Goal: Information Seeking & Learning: Check status

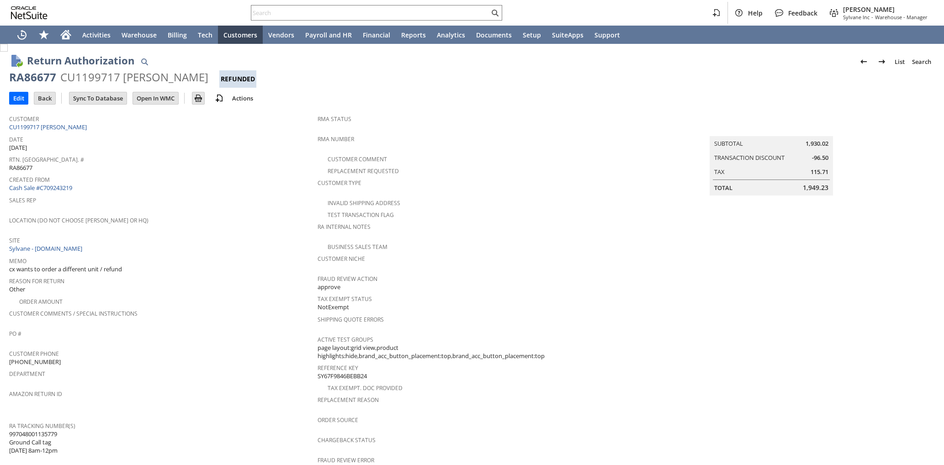
scroll to position [265, 0]
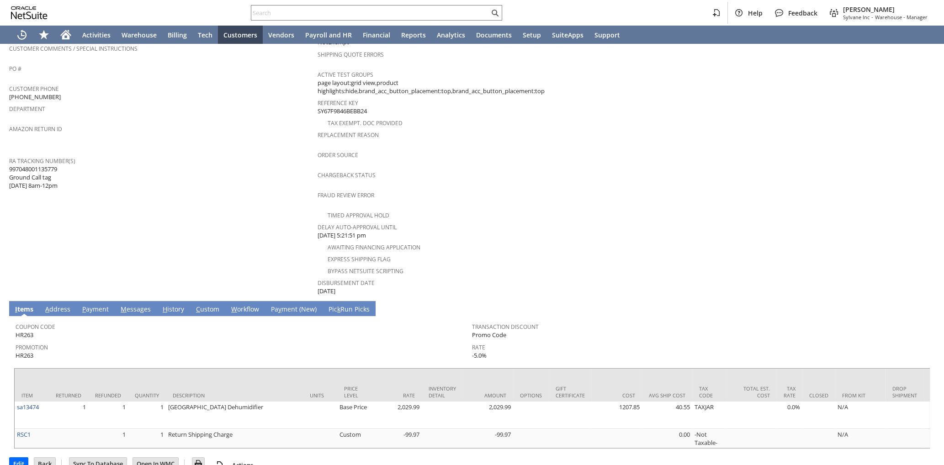
drag, startPoint x: 164, startPoint y: 295, endPoint x: 177, endPoint y: 317, distance: 25.6
click at [164, 305] on span "H" at bounding box center [165, 309] width 5 height 9
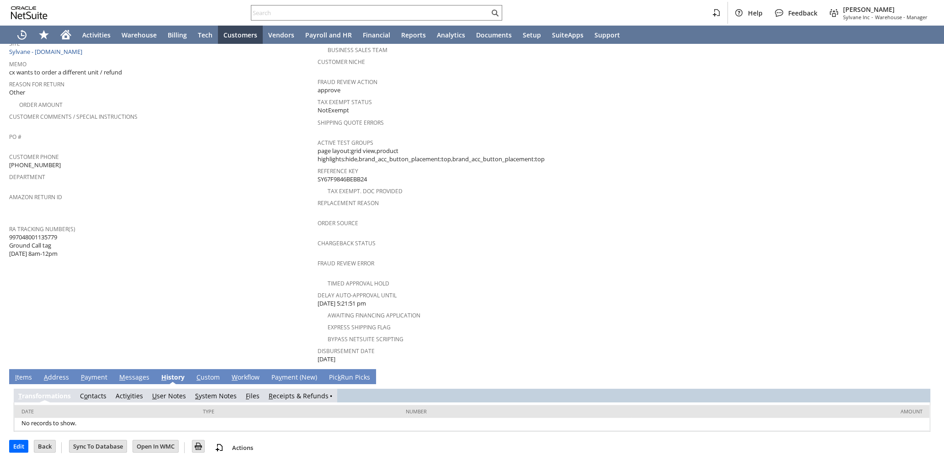
scroll to position [181, 0]
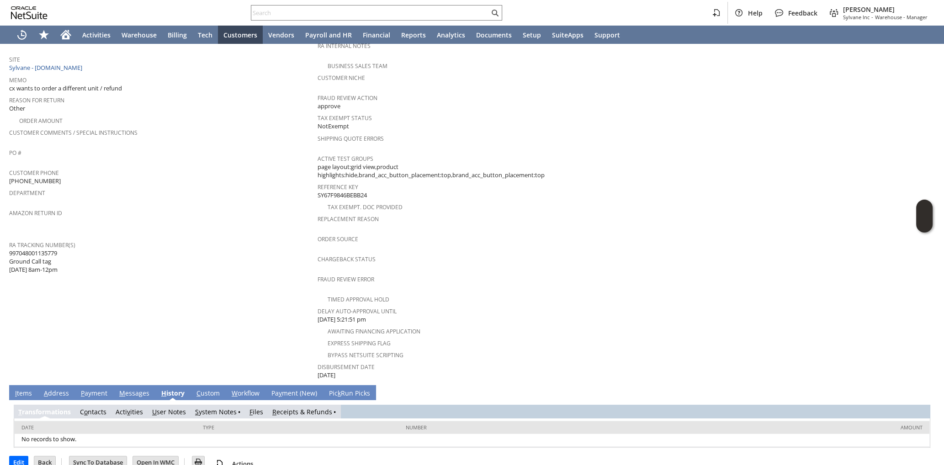
click at [286, 407] on link "R eceipts & Refunds" at bounding box center [302, 411] width 60 height 9
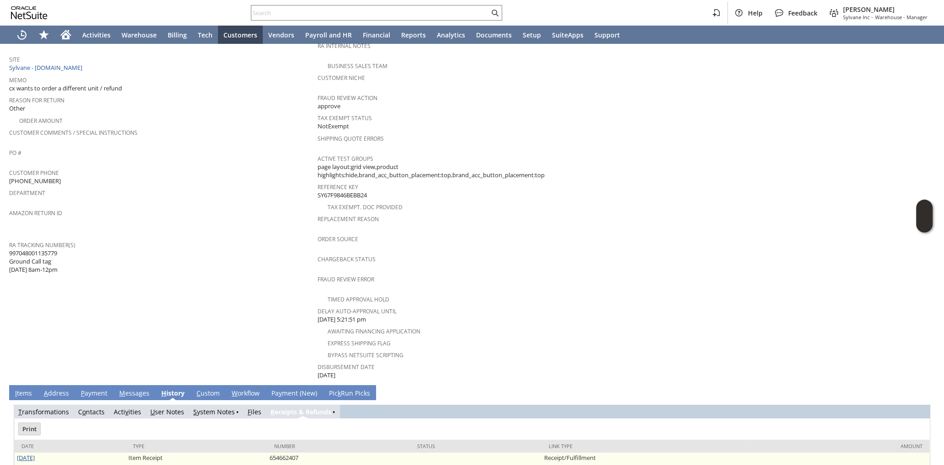
scroll to position [0, 0]
click at [26, 454] on link "5/2/2025" at bounding box center [26, 458] width 18 height 8
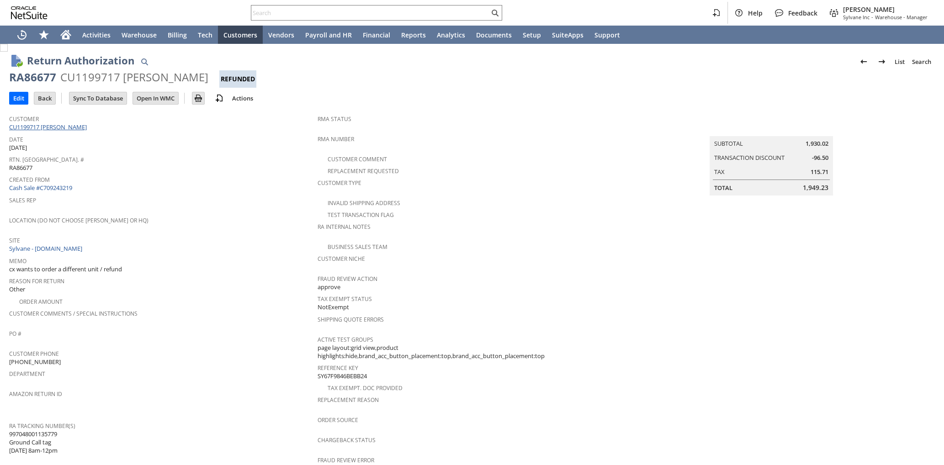
click at [71, 129] on link "CU1199717 Brian Wartella" at bounding box center [49, 127] width 80 height 8
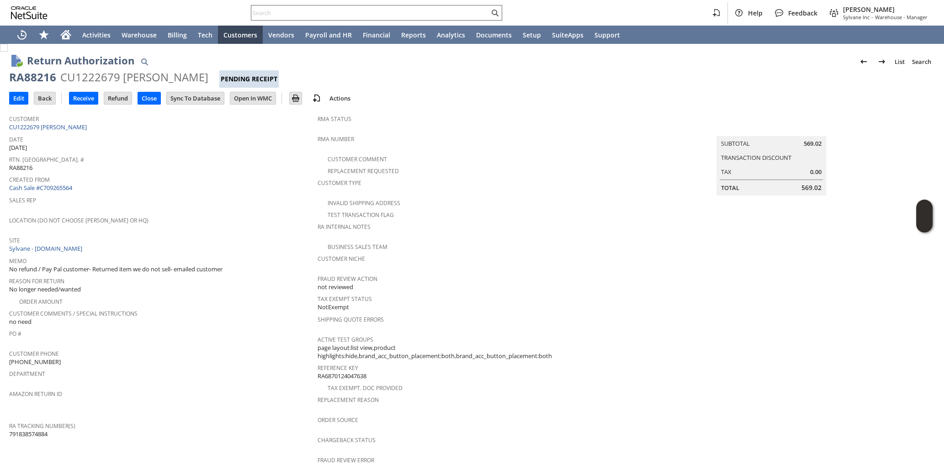
click at [280, 11] on input "text" at bounding box center [370, 12] width 238 height 11
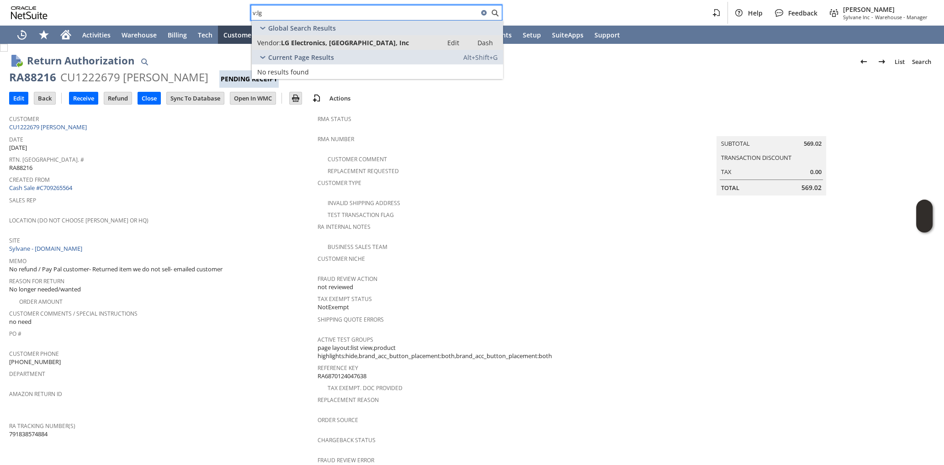
type input "v:lg"
click at [238, 224] on div "Location (Do Not Choose Sheeran or HQ)" at bounding box center [161, 223] width 304 height 19
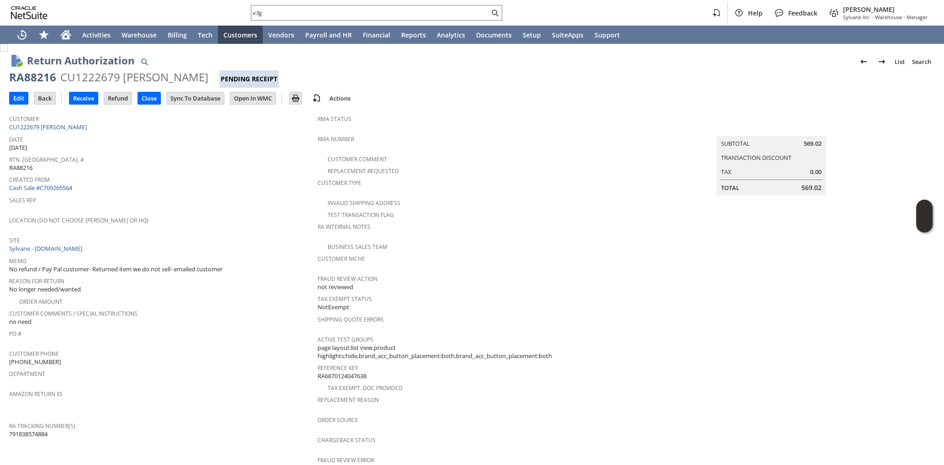
click at [30, 166] on span "RA88216" at bounding box center [20, 168] width 23 height 9
copy span "RA88216"
click at [198, 181] on span "Created From" at bounding box center [161, 178] width 304 height 11
click at [263, 9] on input "v:lg" at bounding box center [370, 12] width 238 height 11
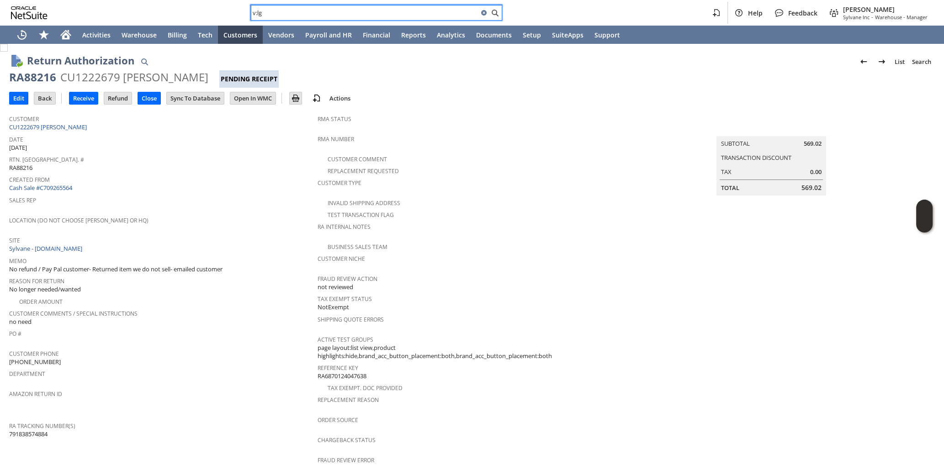
click at [263, 9] on input "v:lg" at bounding box center [364, 12] width 227 height 11
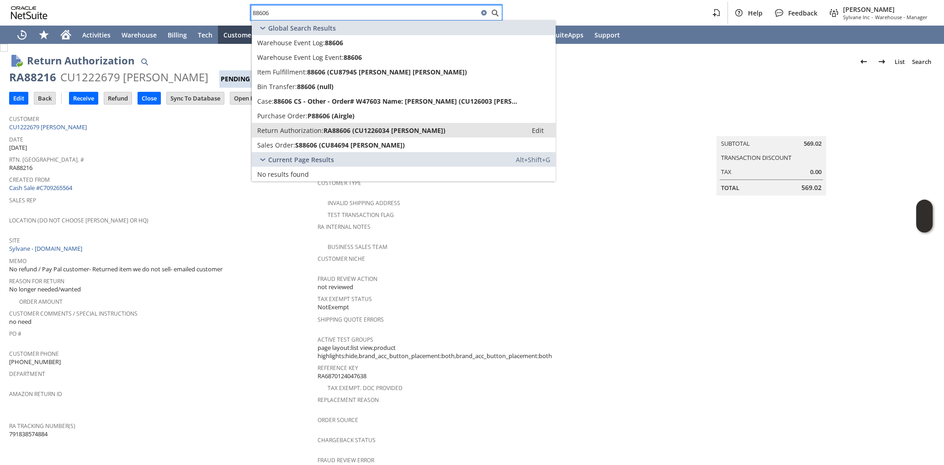
type input "88606"
click at [275, 131] on span "Return Authorization:" at bounding box center [290, 130] width 66 height 9
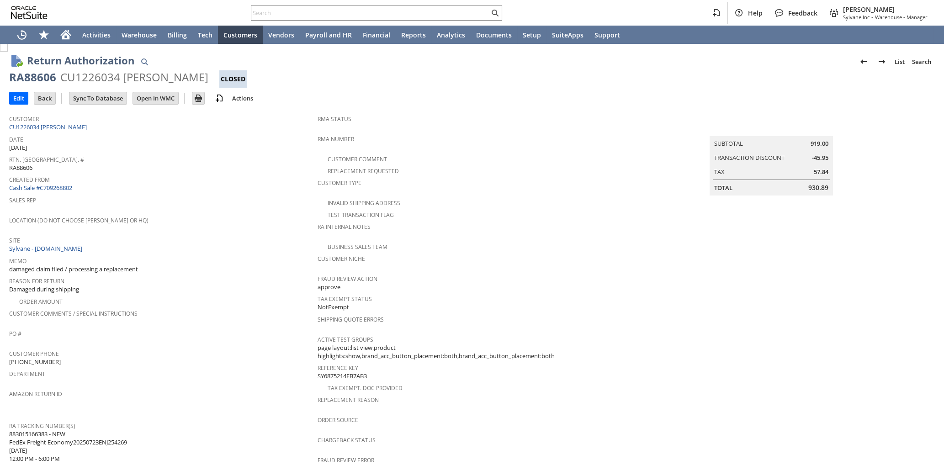
click at [30, 129] on link "CU1226034 [PERSON_NAME]" at bounding box center [49, 127] width 80 height 8
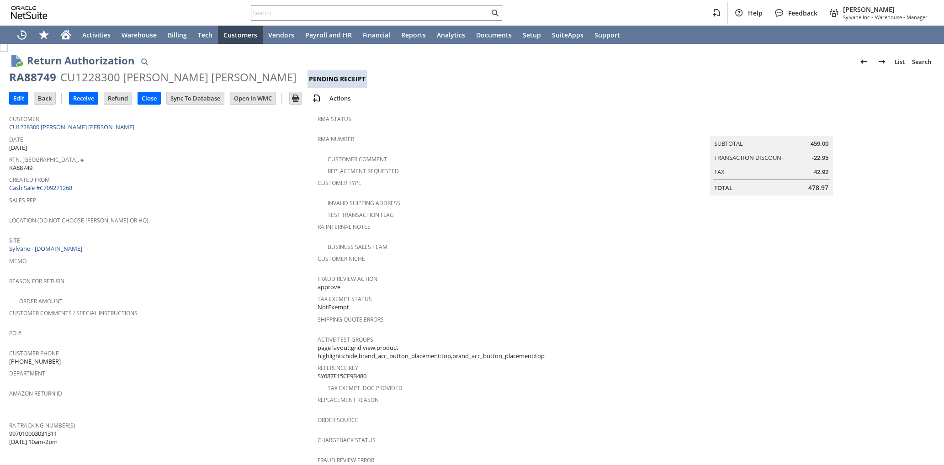
click at [195, 227] on div "Location (Do Not Choose Sheeran or HQ)" at bounding box center [161, 223] width 304 height 19
click at [33, 75] on div "RA88749" at bounding box center [32, 77] width 47 height 15
copy div "RA88749"
click at [270, 153] on span "Rtn. [GEOGRAPHIC_DATA]. #" at bounding box center [161, 158] width 304 height 11
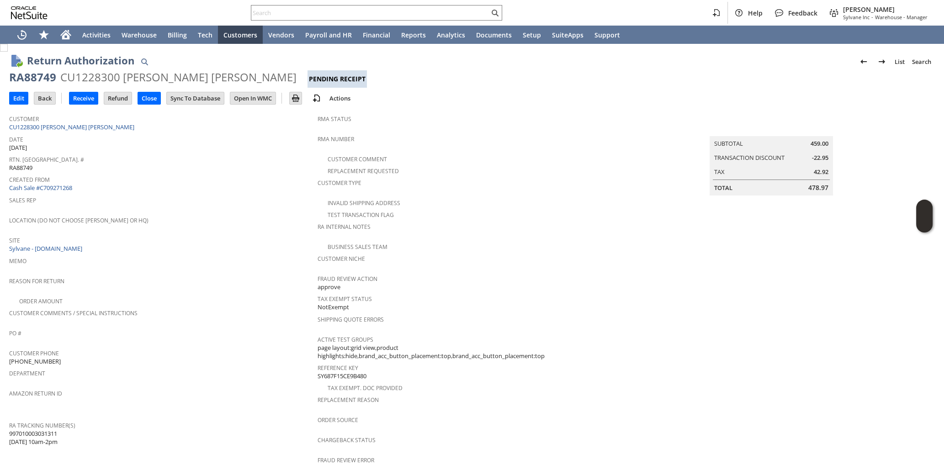
scroll to position [273, 0]
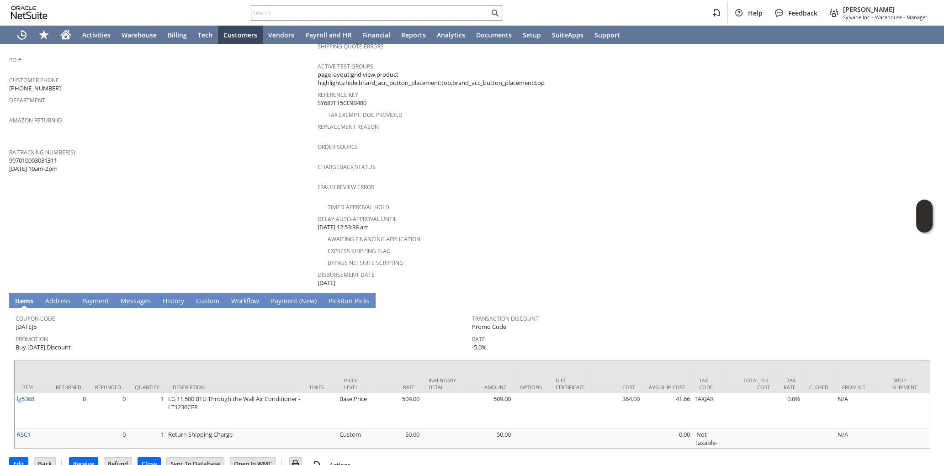
click at [220, 172] on td "Customer CU1228300 Dennis Z Chen Date 7/28/2025 Rtn. Auth. # RA88749 Created Fr…" at bounding box center [163, 62] width 308 height 451
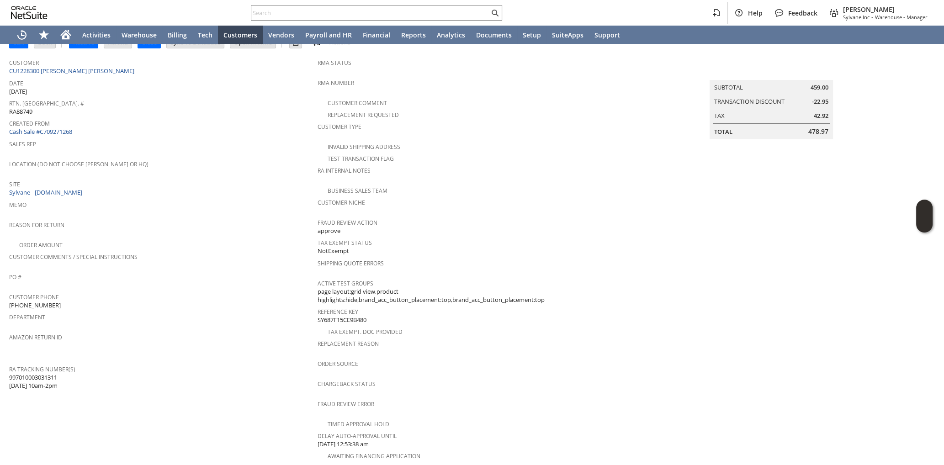
scroll to position [58, 0]
click at [239, 329] on span "Amazon Return ID" at bounding box center [161, 334] width 304 height 11
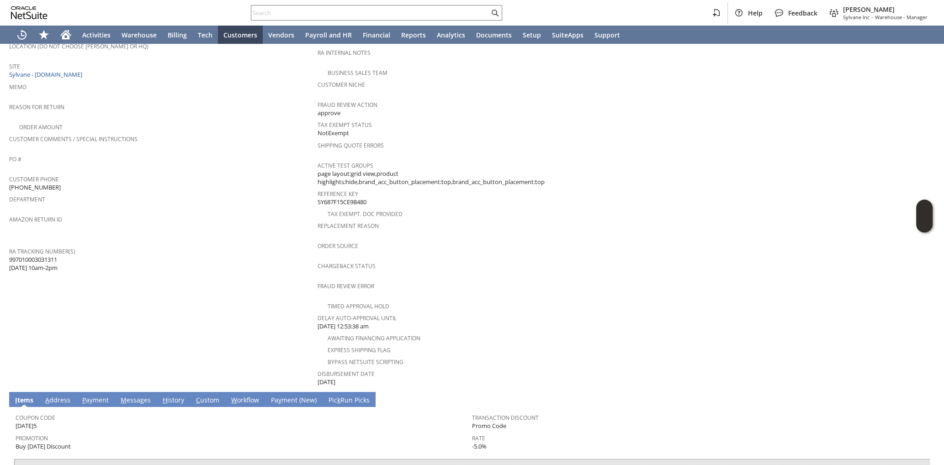
click at [170, 396] on link "H istory" at bounding box center [173, 401] width 26 height 10
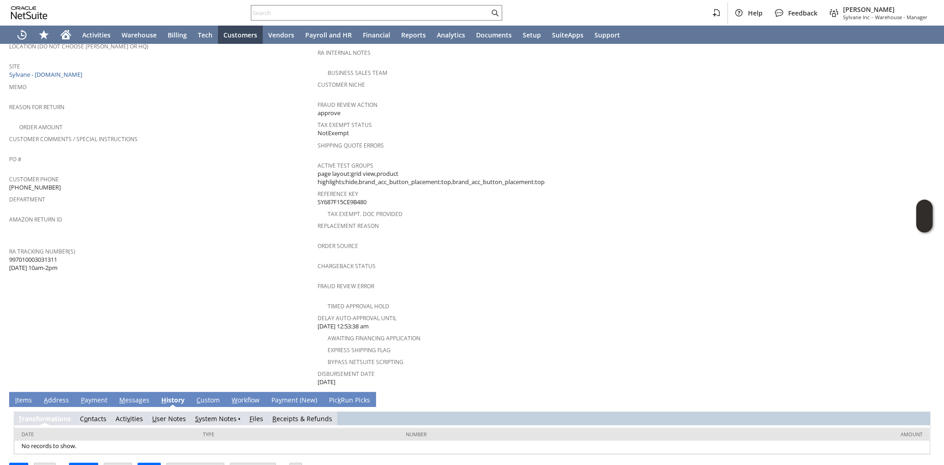
scroll to position [181, 0]
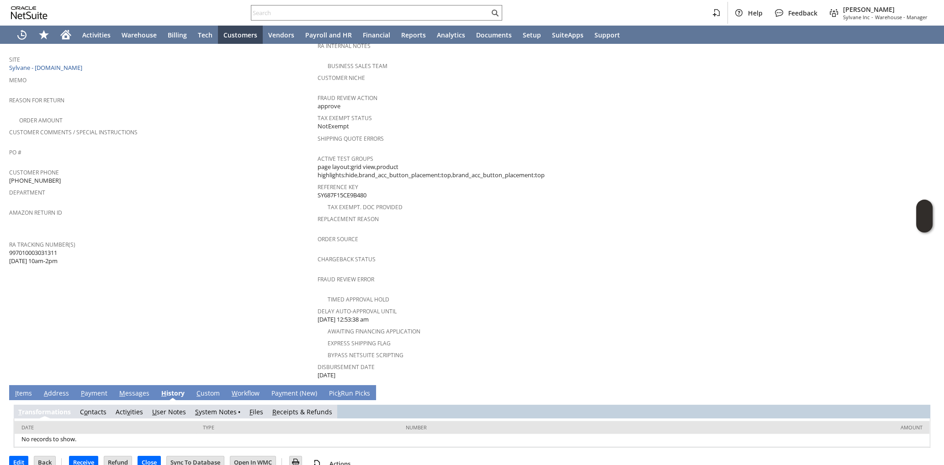
click at [213, 407] on link "S ystem Notes" at bounding box center [216, 411] width 42 height 9
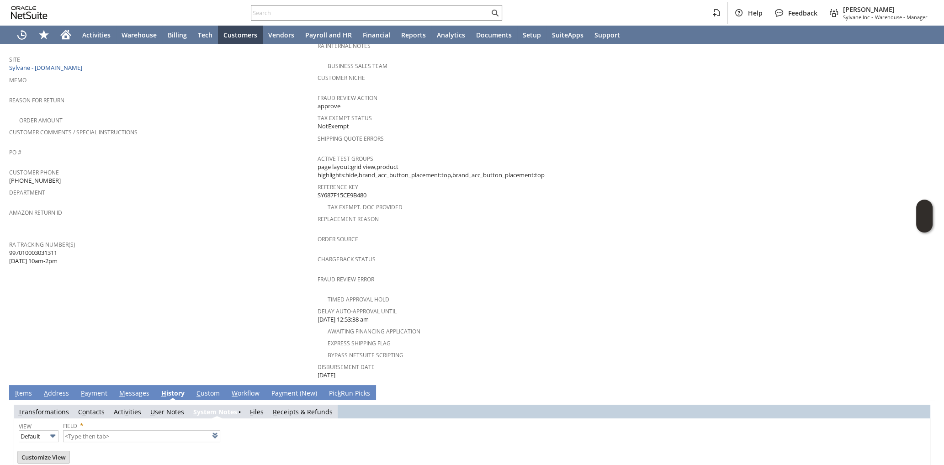
scroll to position [0, 0]
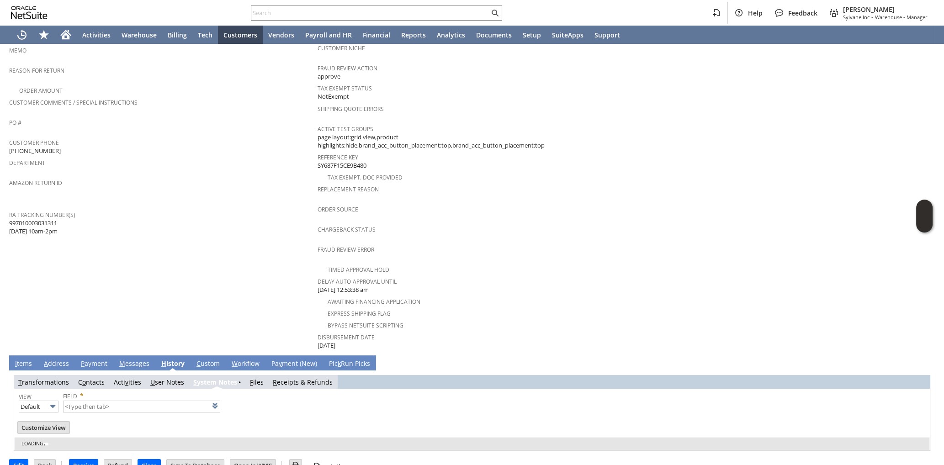
type input "1 to 25 of 79"
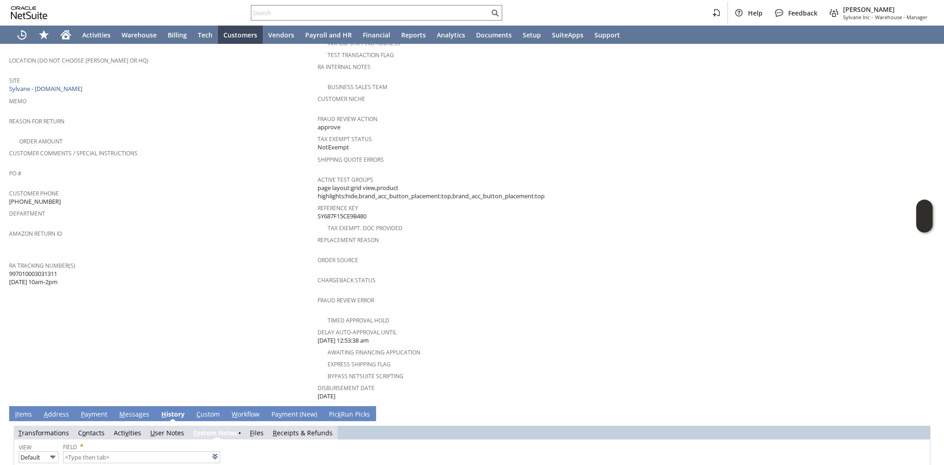
scroll to position [407, 0]
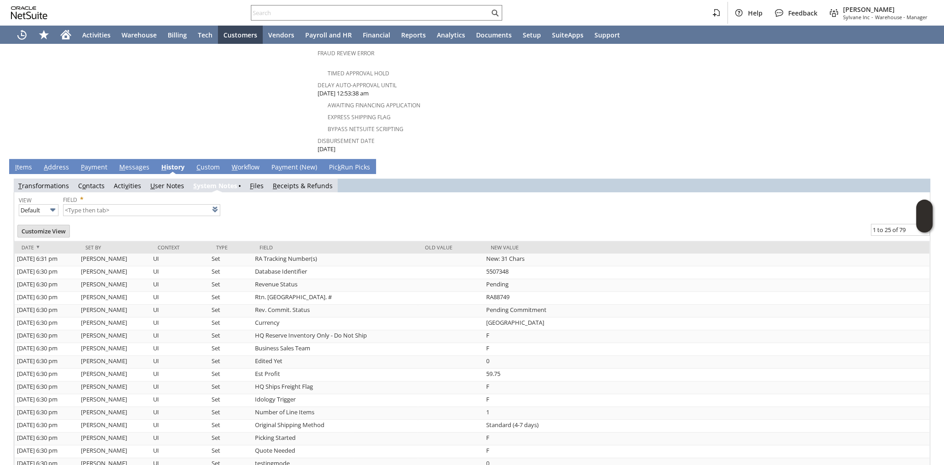
click at [23, 163] on link "I tems" at bounding box center [23, 168] width 21 height 10
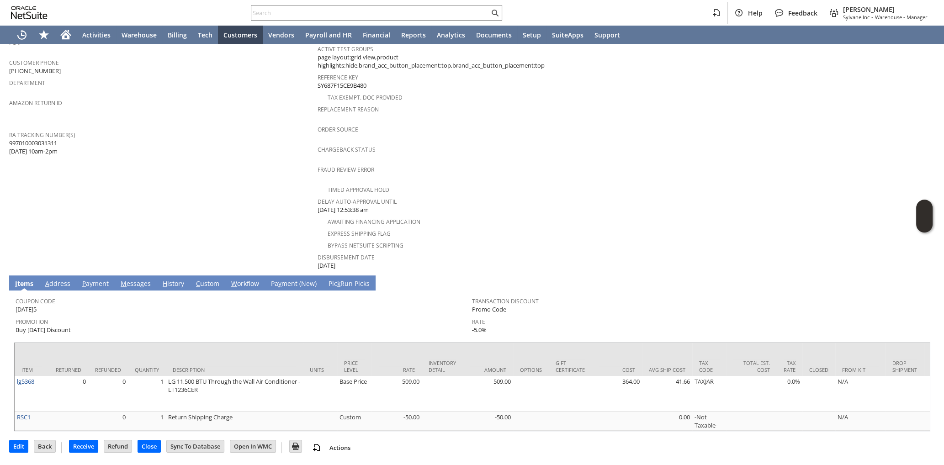
scroll to position [273, 0]
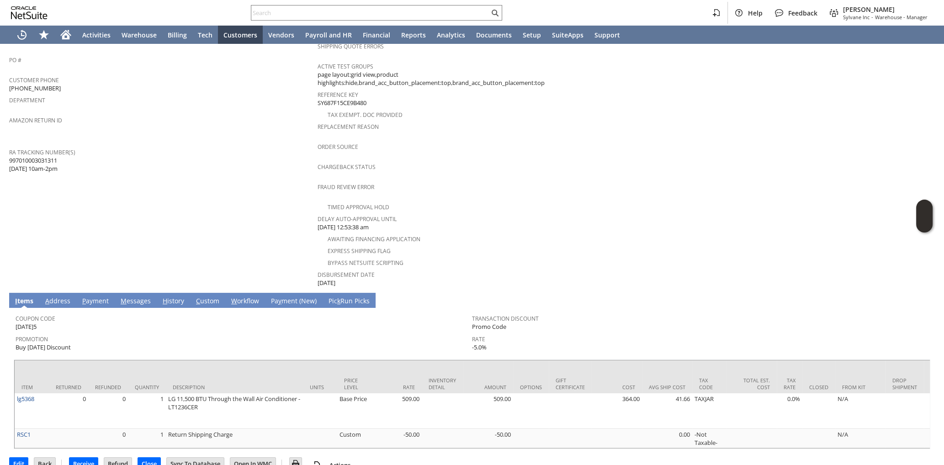
click at [247, 241] on td "Customer CU1228300 Dennis Z Chen Date 7/28/2025 Rtn. Auth. # RA88749 Created Fr…" at bounding box center [163, 62] width 308 height 451
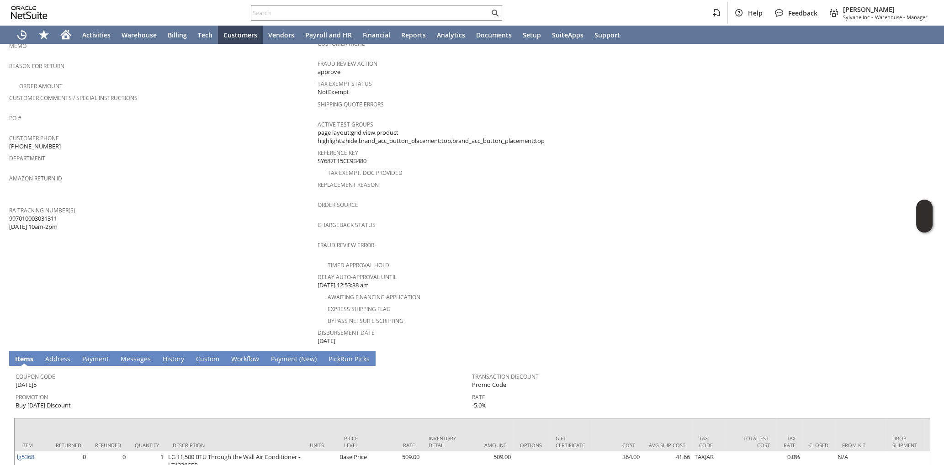
scroll to position [0, 0]
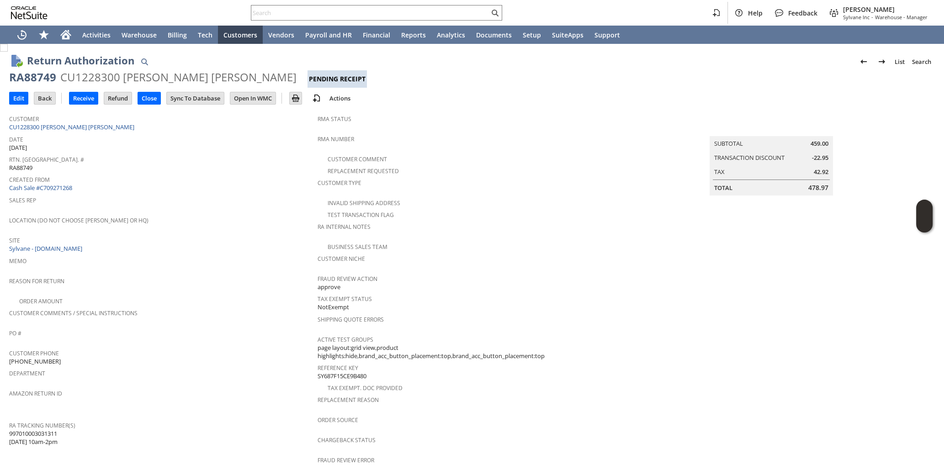
click at [213, 201] on div "Sales Rep" at bounding box center [161, 203] width 304 height 19
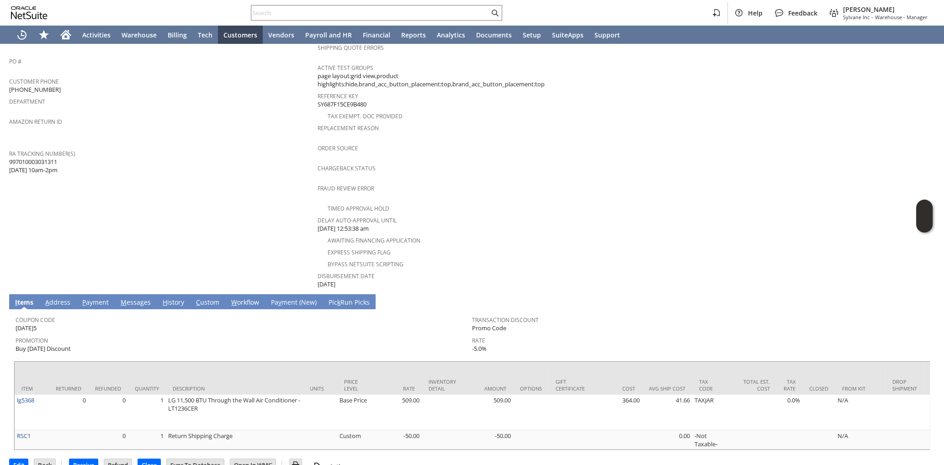
scroll to position [273, 0]
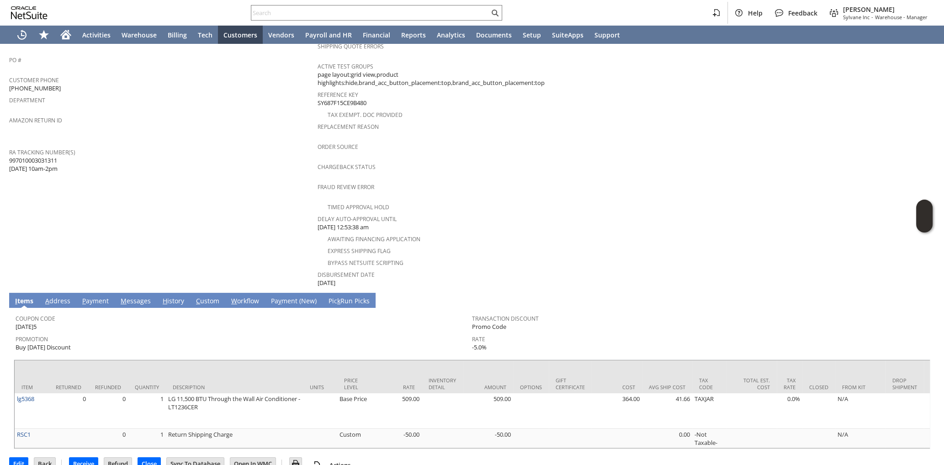
click at [184, 146] on span "RA Tracking Number(s)" at bounding box center [161, 151] width 304 height 11
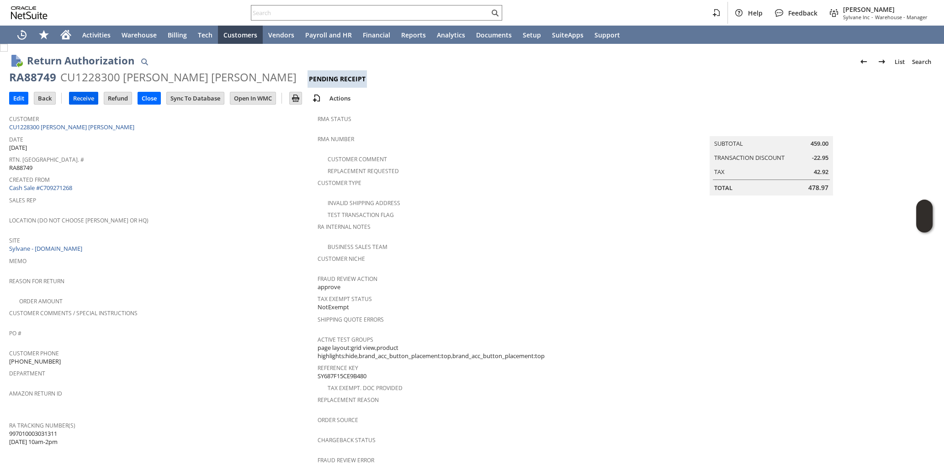
click at [78, 97] on input "Receive" at bounding box center [83, 98] width 28 height 12
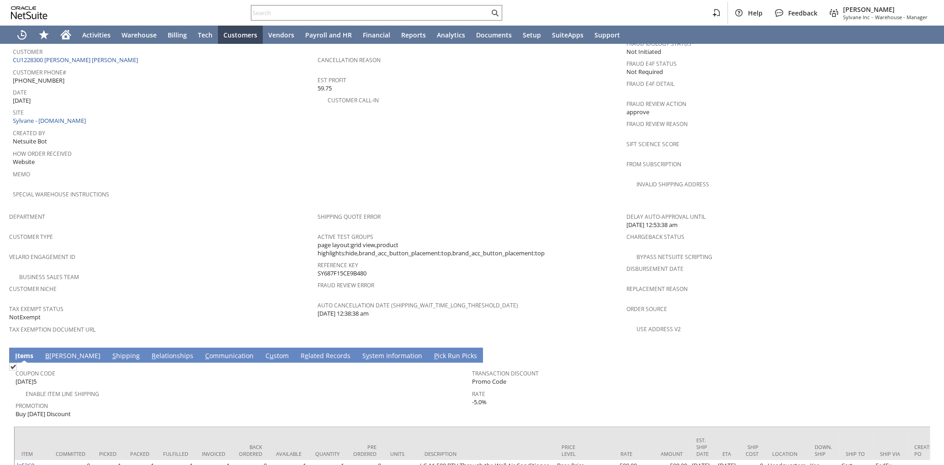
scroll to position [453, 0]
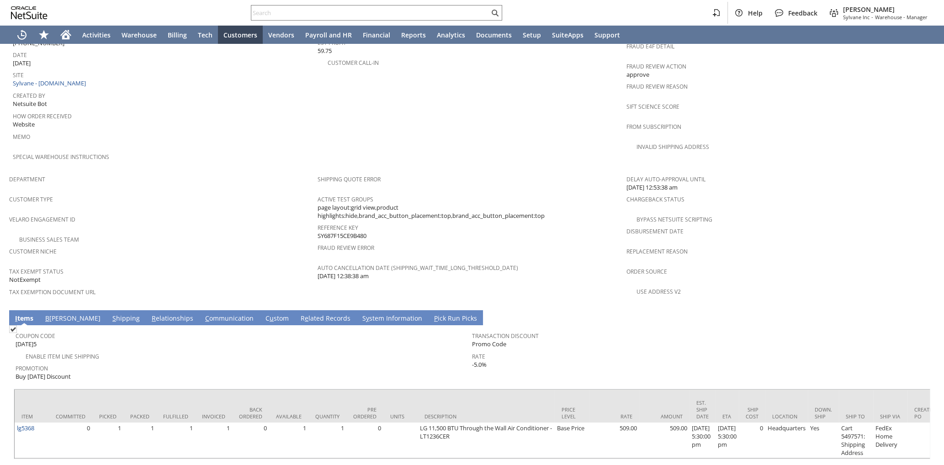
click at [112, 314] on span "S" at bounding box center [114, 318] width 4 height 9
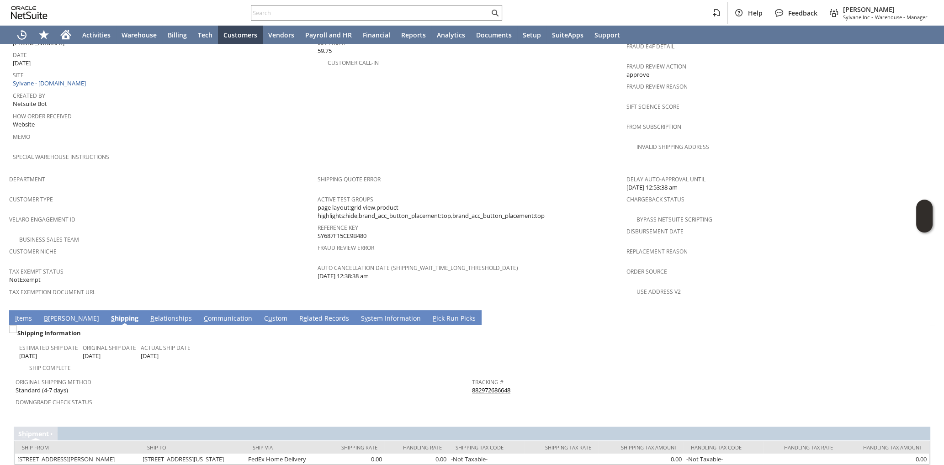
click at [478, 386] on link "882972686648" at bounding box center [491, 390] width 38 height 8
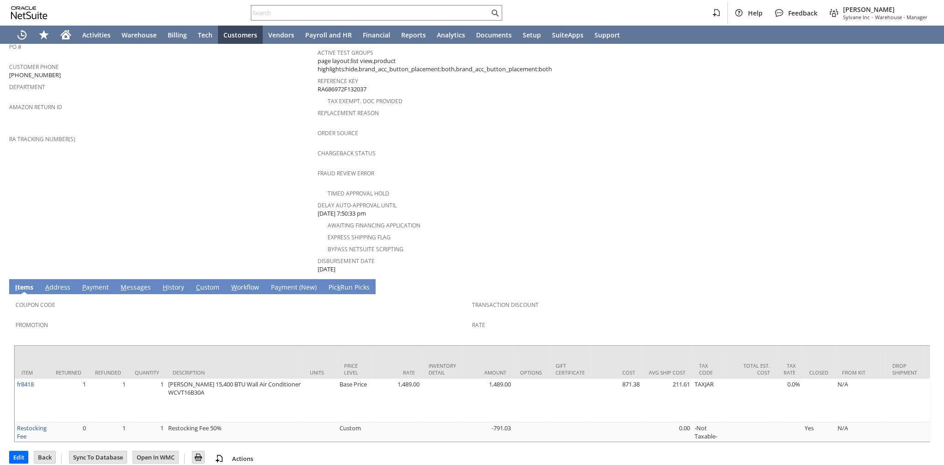
scroll to position [290, 0]
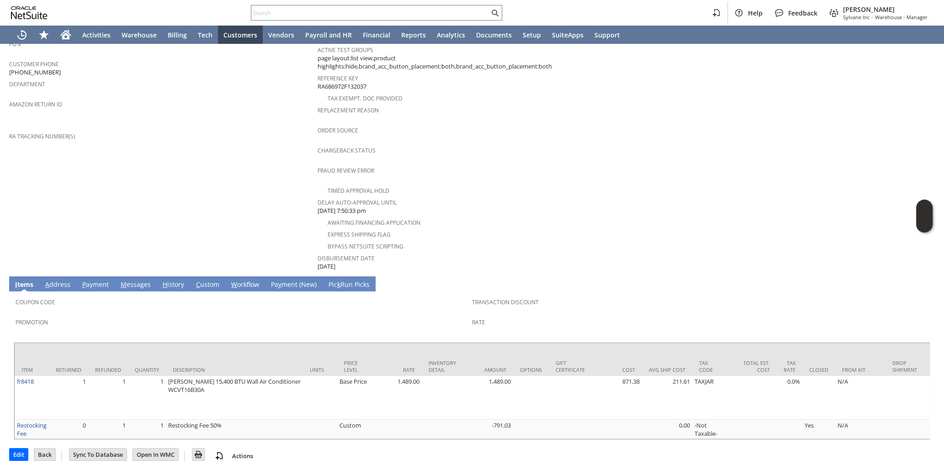
click at [175, 280] on link "H istory" at bounding box center [173, 285] width 26 height 10
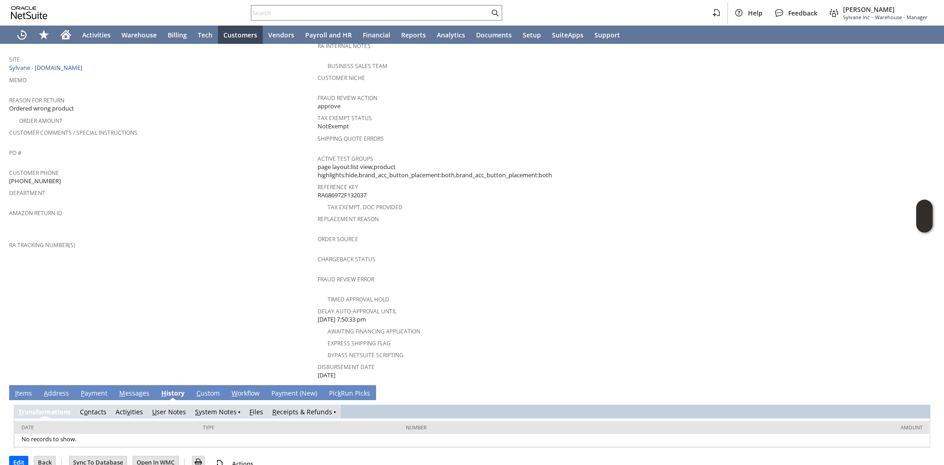
click at [283, 407] on link "R eceipts & Refunds" at bounding box center [302, 411] width 60 height 9
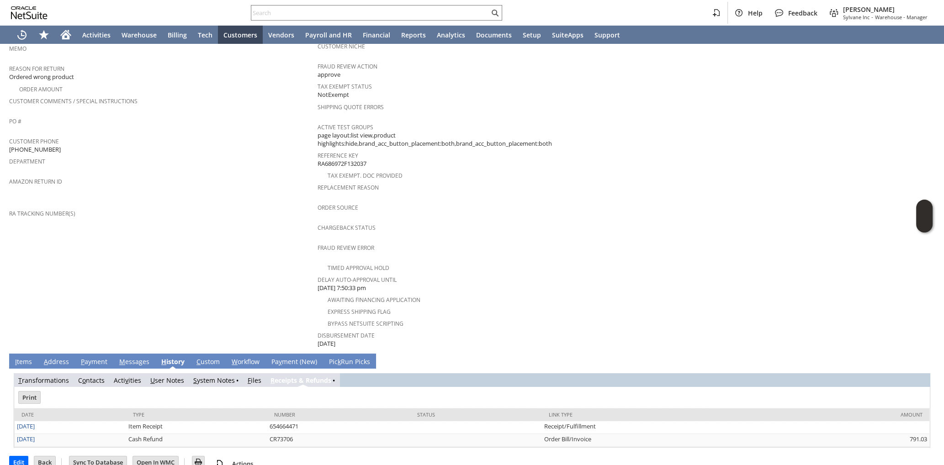
scroll to position [0, 0]
click at [25, 357] on link "I tems" at bounding box center [23, 362] width 21 height 10
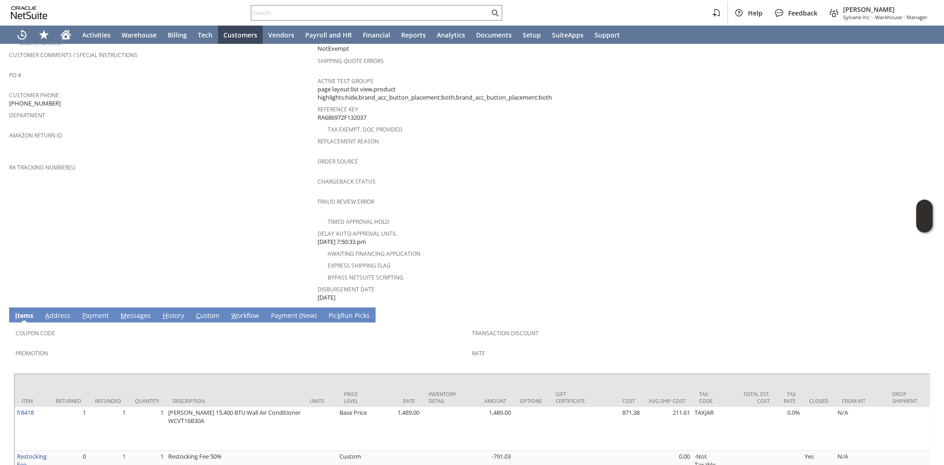
scroll to position [290, 0]
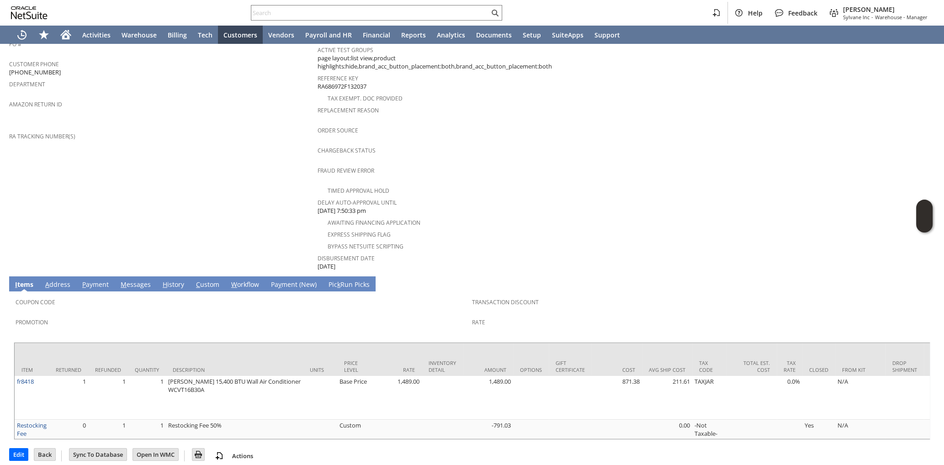
click at [165, 280] on span "H" at bounding box center [165, 284] width 5 height 9
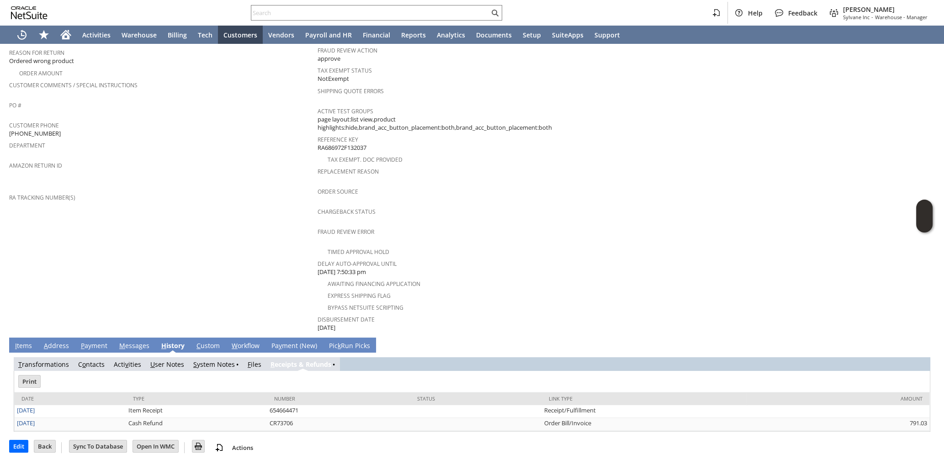
scroll to position [212, 0]
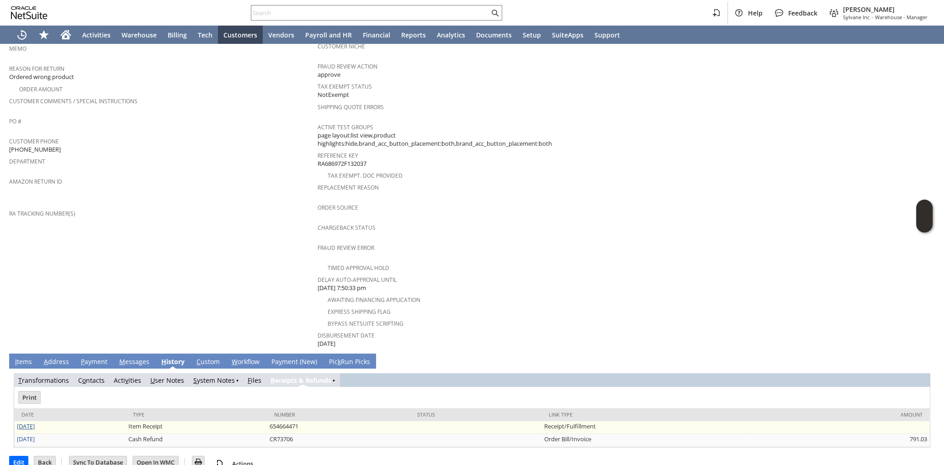
click at [35, 422] on link "7/18/2025" at bounding box center [26, 426] width 18 height 8
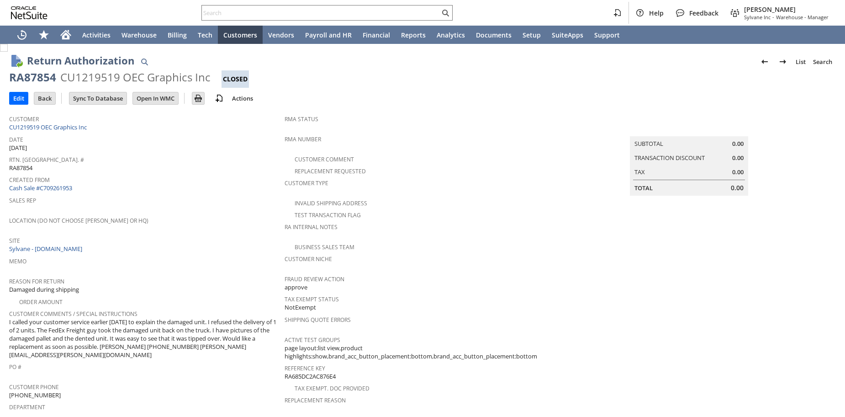
click at [203, 214] on span "Location (Do Not Choose [PERSON_NAME] or HQ)" at bounding box center [144, 219] width 271 height 11
click at [58, 125] on link "CU1219519 OEC Graphics Inc" at bounding box center [49, 127] width 80 height 8
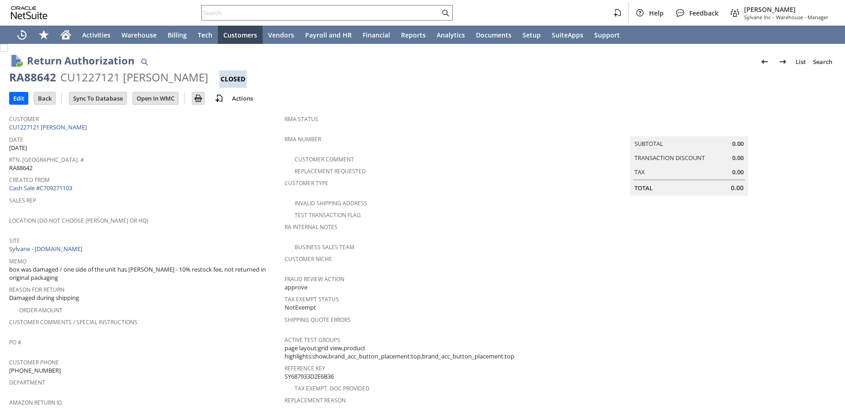
click at [158, 224] on div "Location (Do Not Choose [PERSON_NAME] or HQ)" at bounding box center [144, 223] width 271 height 19
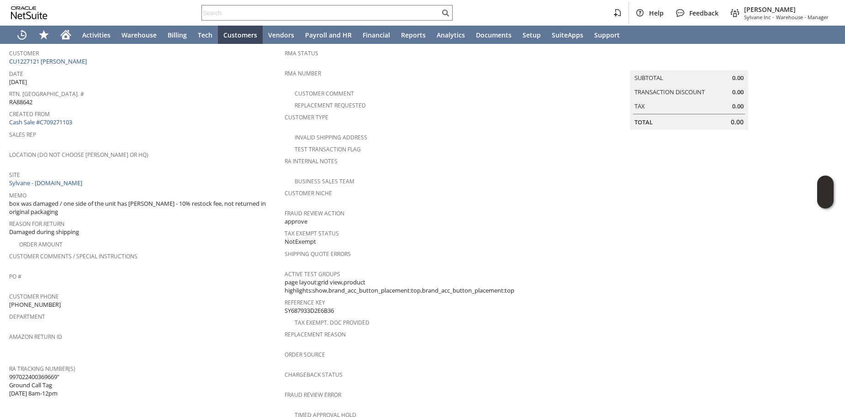
scroll to position [330, 0]
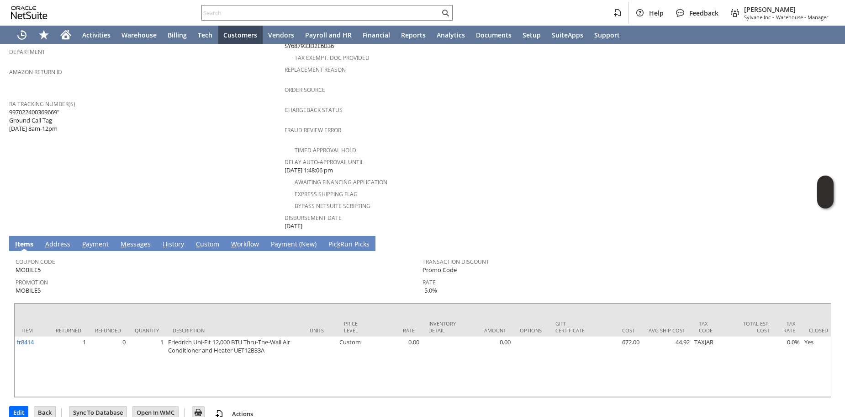
click at [175, 239] on link "H istory" at bounding box center [173, 244] width 26 height 10
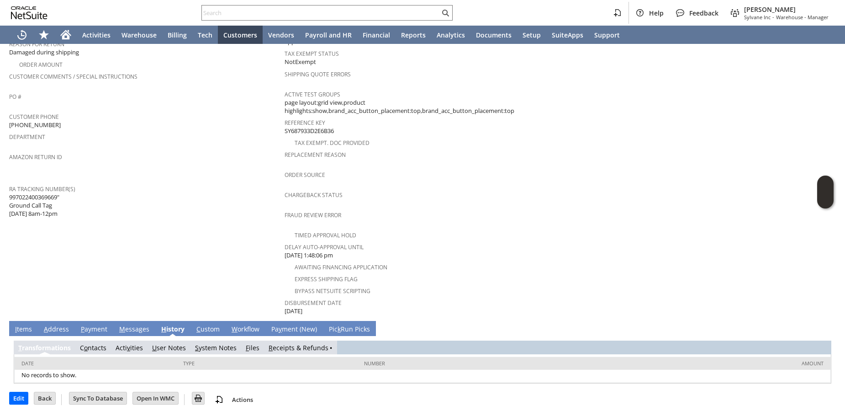
scroll to position [233, 0]
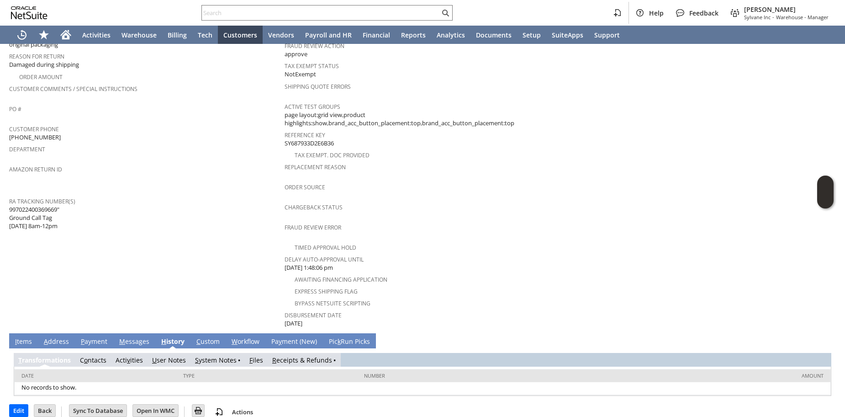
click at [288, 355] on link "R eceipts & Refunds" at bounding box center [302, 359] width 60 height 9
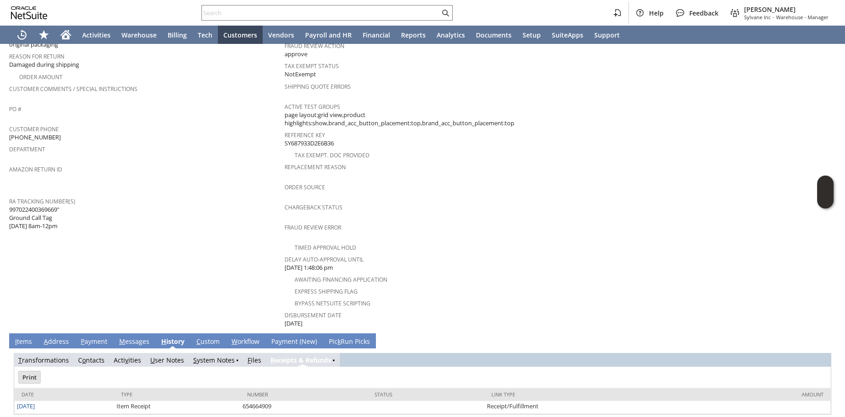
scroll to position [0, 0]
click at [193, 286] on td "Customer CU1227121 Michael A Corbin Date 7/24/2025 Rtn. Auth. # RA88642 Created…" at bounding box center [146, 102] width 275 height 451
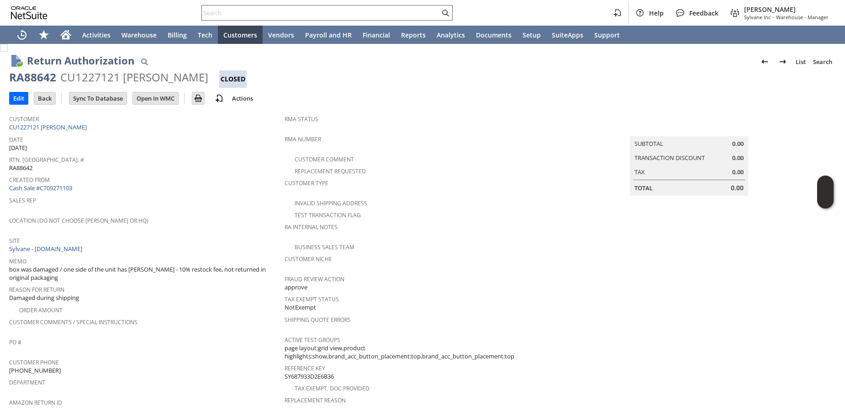
click at [376, 8] on input "text" at bounding box center [321, 12] width 238 height 11
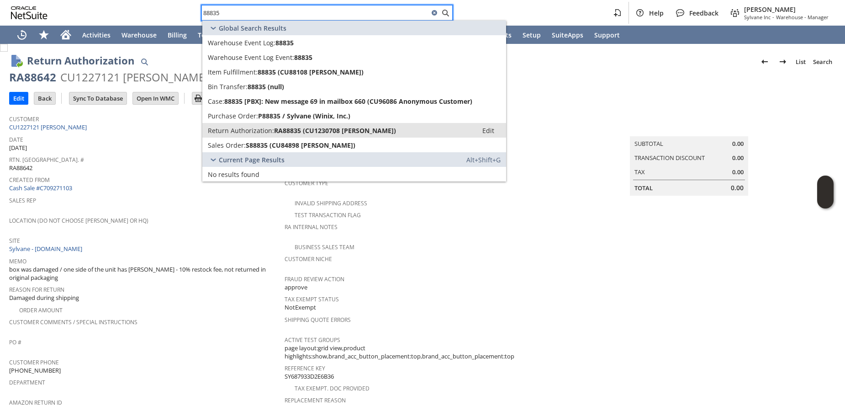
type input "88835"
click at [261, 133] on span "Return Authorization:" at bounding box center [241, 130] width 66 height 9
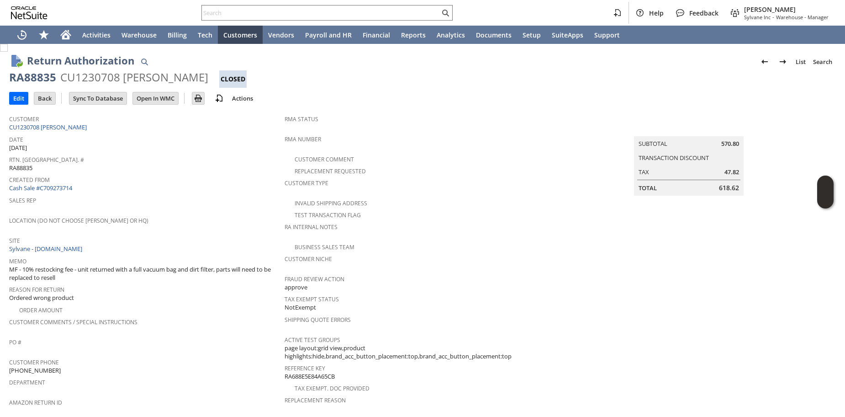
click at [202, 175] on span "Created From" at bounding box center [144, 178] width 271 height 11
click at [266, 11] on input "text" at bounding box center [321, 12] width 238 height 11
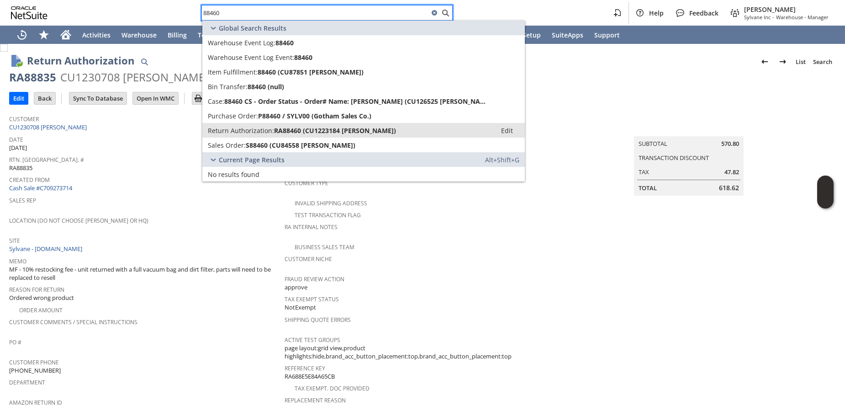
type input "88460"
click at [246, 129] on span "Return Authorization:" at bounding box center [241, 130] width 66 height 9
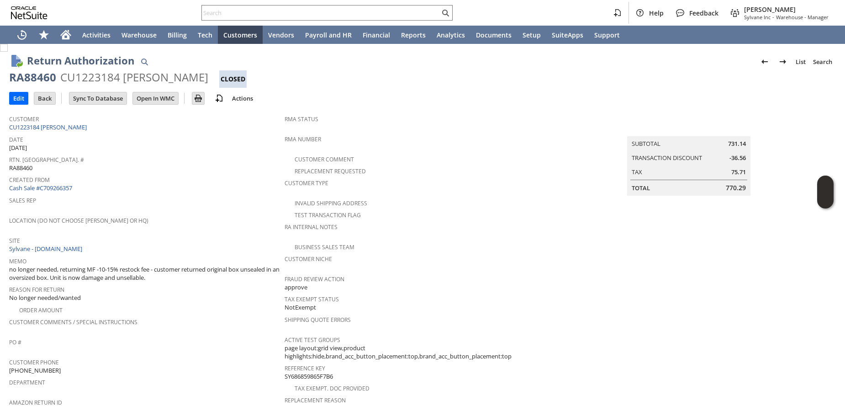
scroll to position [500, 0]
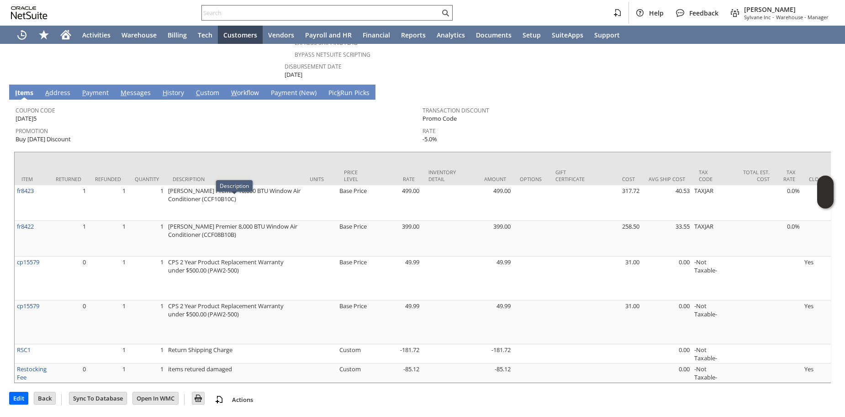
click at [232, 13] on input "text" at bounding box center [321, 12] width 238 height 11
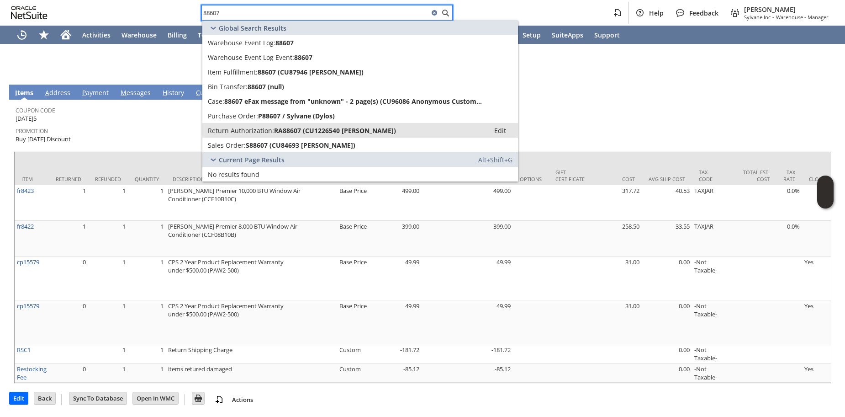
type input "88607"
click at [219, 129] on span "Return Authorization:" at bounding box center [241, 130] width 66 height 9
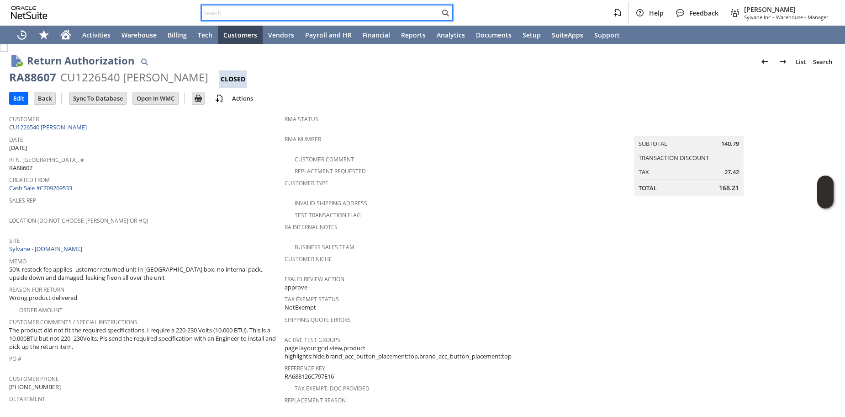
click at [231, 13] on input "text" at bounding box center [321, 12] width 238 height 11
paste input "RA87798"
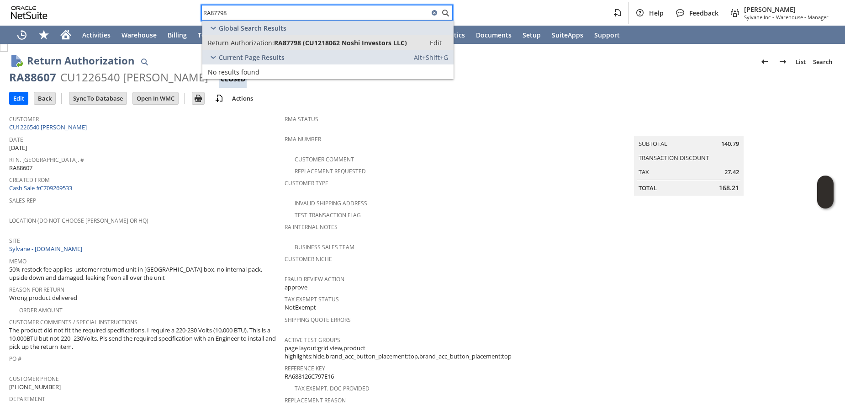
type input "RA87798"
click at [240, 42] on span "Return Authorization:" at bounding box center [241, 42] width 66 height 9
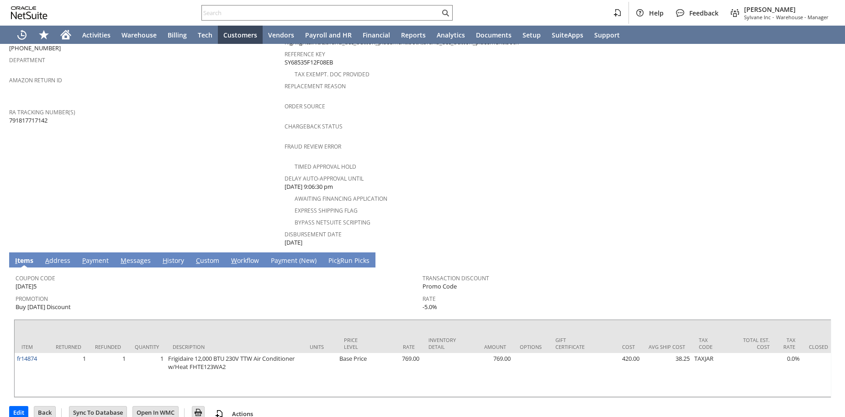
click at [172, 256] on link "H istory" at bounding box center [173, 261] width 26 height 10
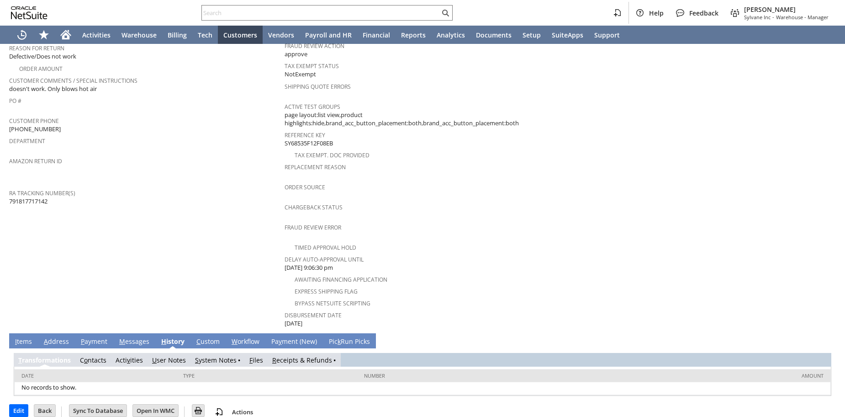
click at [285, 355] on link "R eceipts & Refunds" at bounding box center [302, 359] width 60 height 9
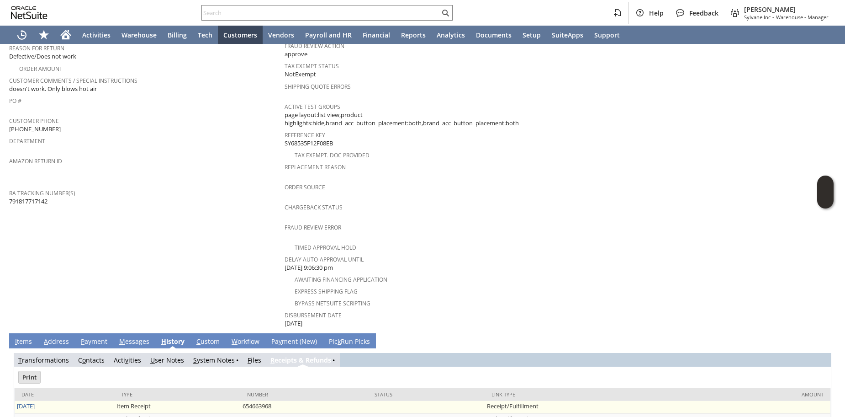
scroll to position [0, 0]
click at [21, 401] on link "7/2/2025" at bounding box center [26, 405] width 18 height 8
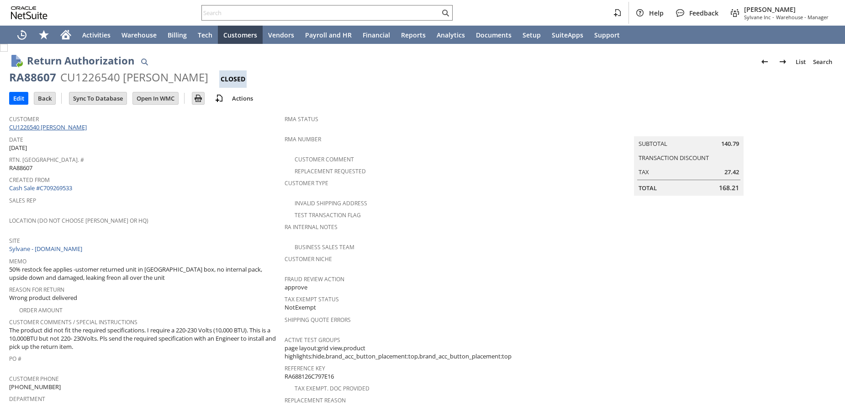
click at [56, 128] on link "CU1226540 [PERSON_NAME]" at bounding box center [49, 127] width 80 height 8
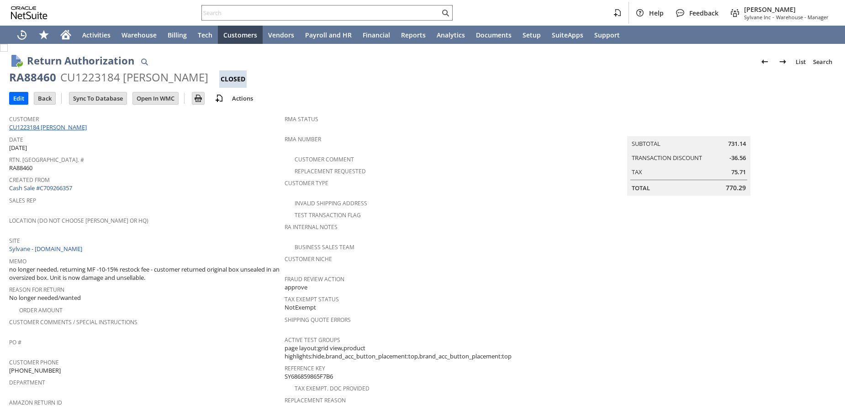
click at [34, 126] on link "CU1223184 [PERSON_NAME]" at bounding box center [49, 127] width 80 height 8
click at [96, 127] on div "Customer CU1223184 Nandy Joseph" at bounding box center [144, 122] width 271 height 20
copy div "Customer CU1223184 Nandy Joseph"
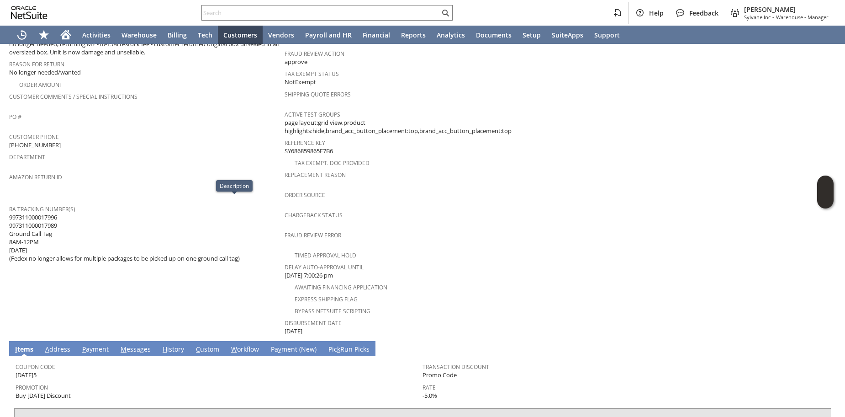
scroll to position [199, 0]
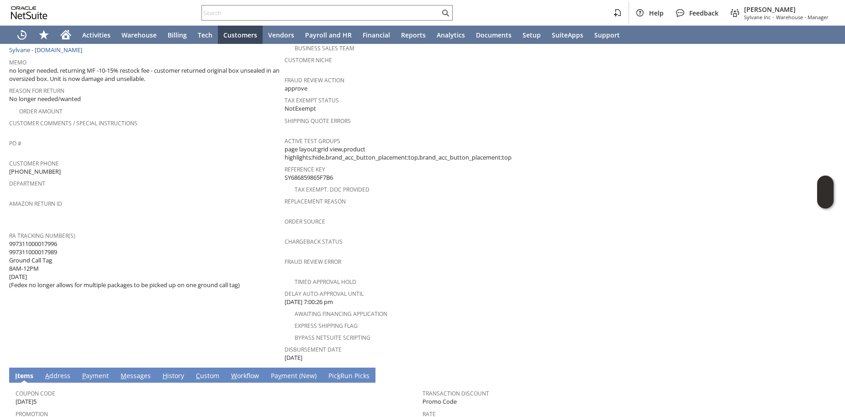
click at [177, 371] on link "H istory" at bounding box center [173, 376] width 26 height 10
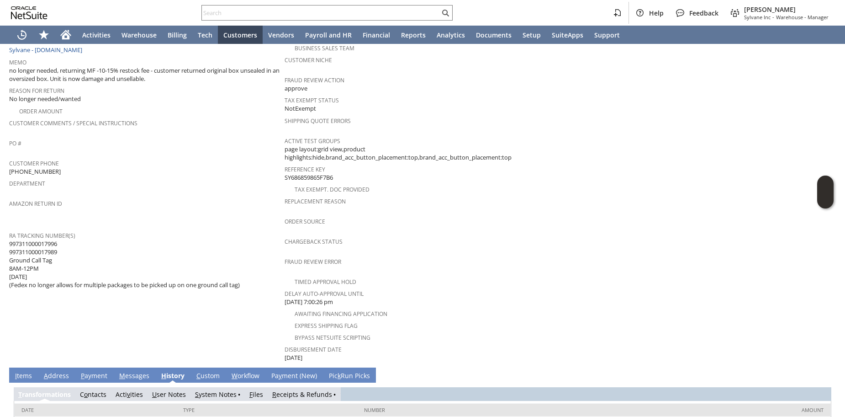
click at [303, 390] on link "R eceipts & Refunds" at bounding box center [302, 394] width 60 height 9
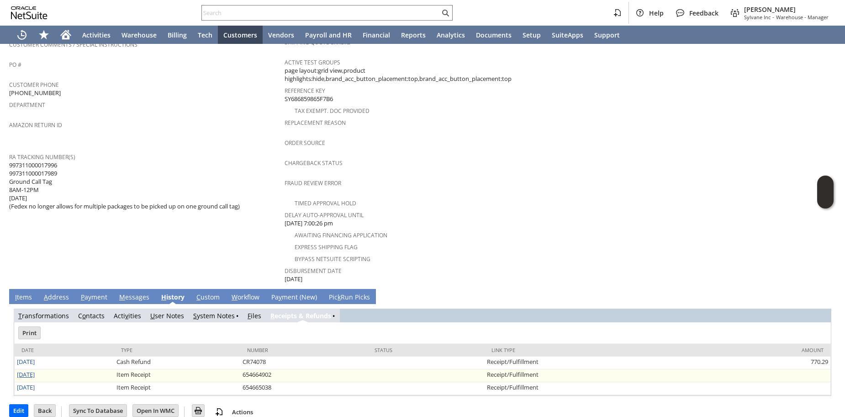
scroll to position [0, 0]
click at [28, 370] on link "8/4/2025" at bounding box center [26, 374] width 18 height 8
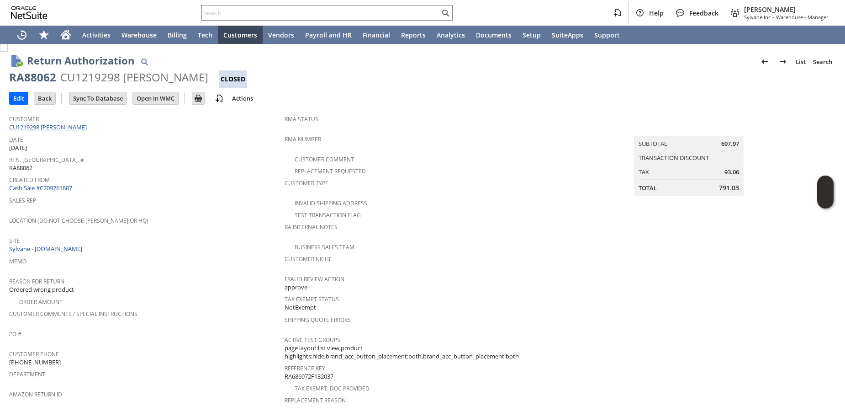
click at [48, 127] on link "CU1219298 [PERSON_NAME]" at bounding box center [49, 127] width 80 height 8
